Goal: Subscribe to service/newsletter

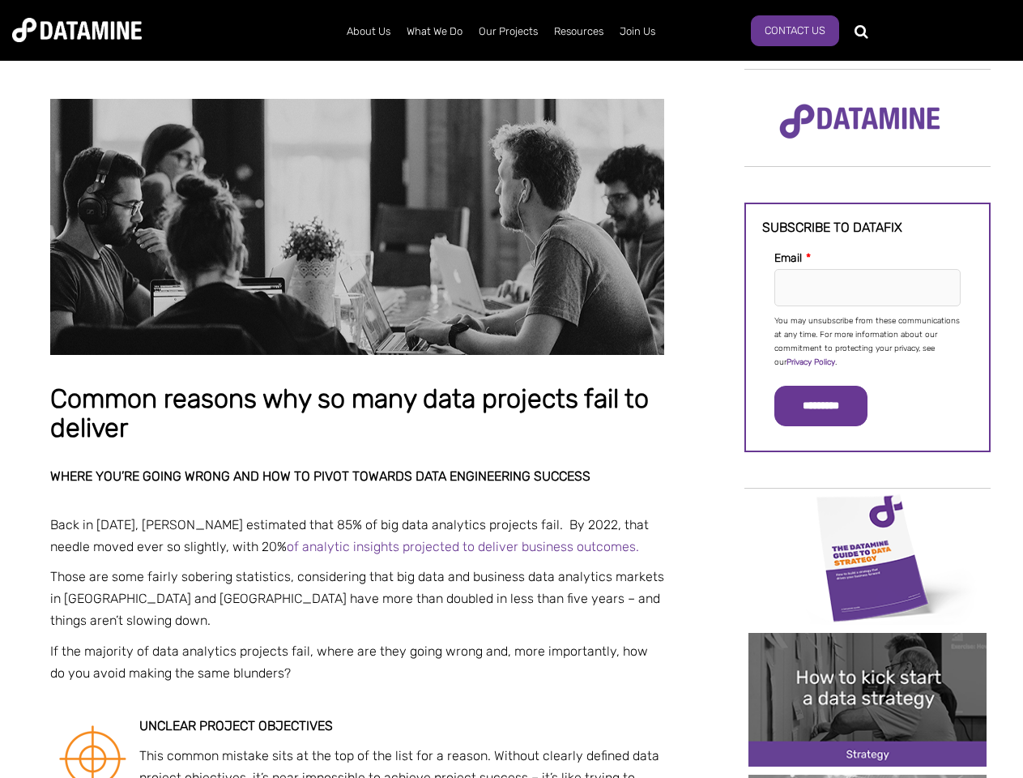
click at [868, 340] on p "You may unsubscribe from these communications at any time. For more information…" at bounding box center [868, 341] width 186 height 55
click at [831, 406] on input "*********" at bounding box center [821, 406] width 93 height 41
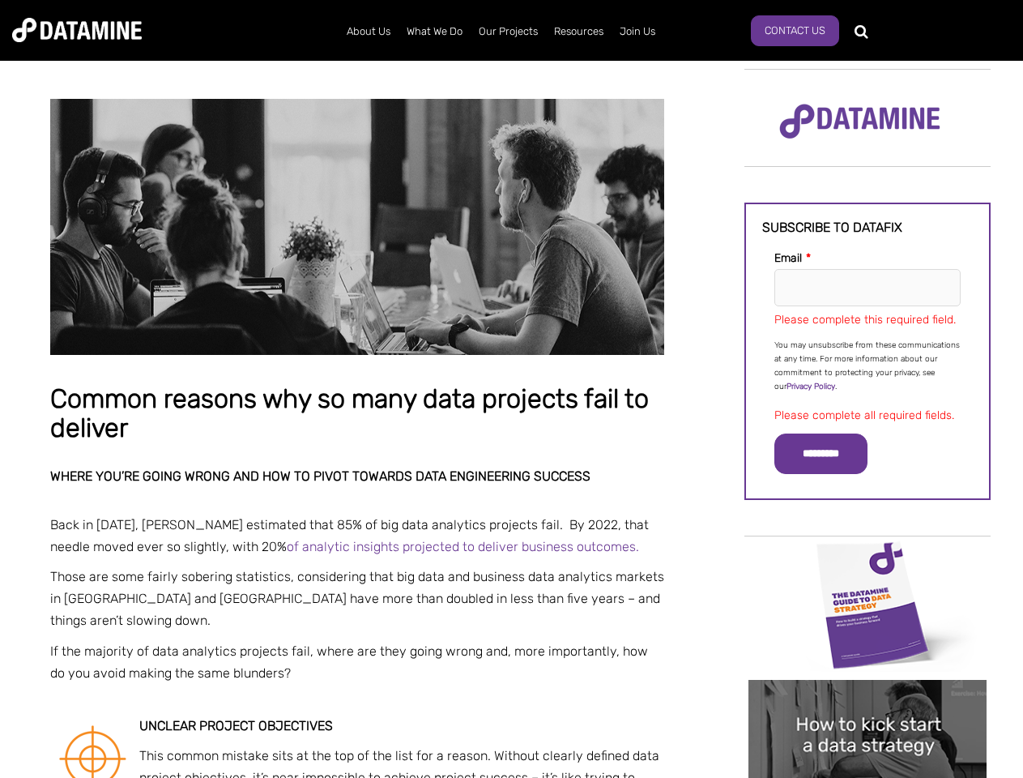
click at [868, 557] on img "Image grid with {{ image_count }} images." at bounding box center [868, 605] width 238 height 134
click at [868, 557] on div "✕" at bounding box center [511, 389] width 1023 height 778
click at [868, 699] on div "✕" at bounding box center [511, 389] width 1023 height 778
click at [868, 699] on img "Image grid with {{ image_count }} images." at bounding box center [868, 747] width 238 height 134
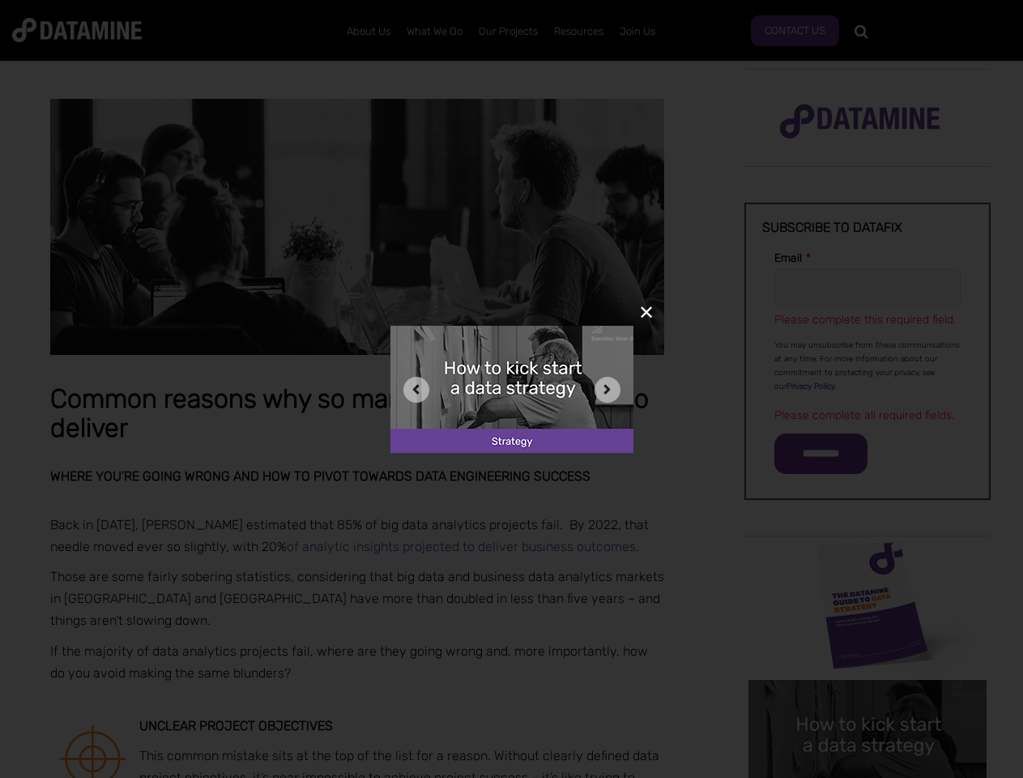
click at [868, 776] on div "✕" at bounding box center [511, 389] width 1023 height 778
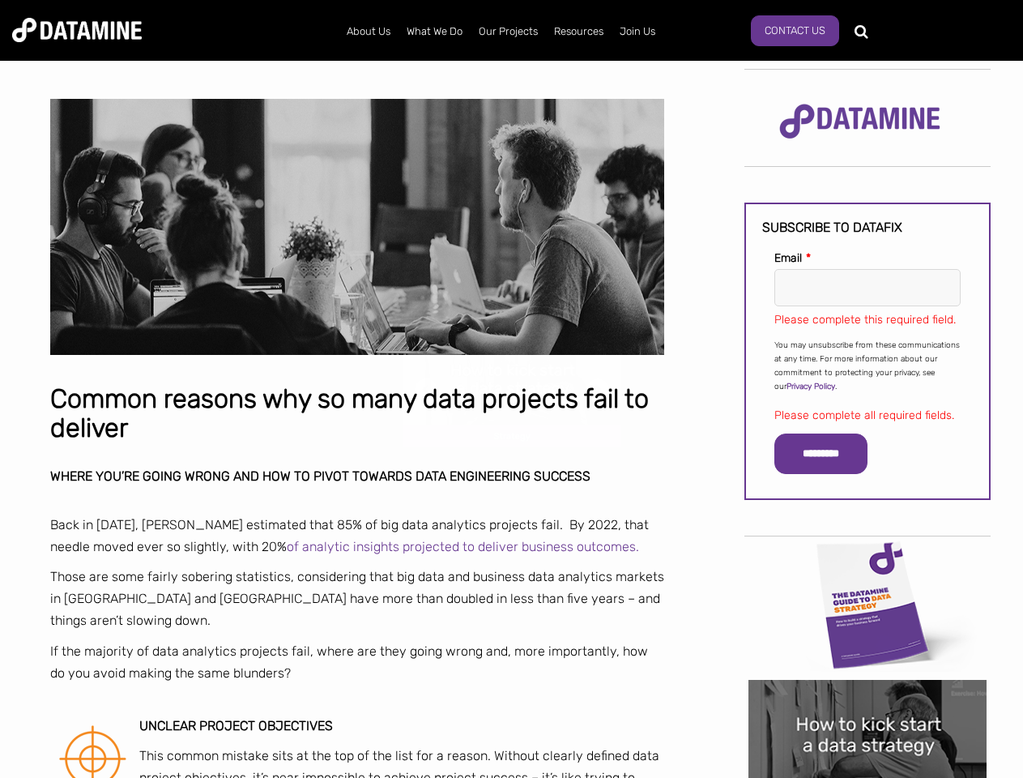
click at [868, 776] on div "✕" at bounding box center [511, 389] width 1023 height 778
